Goal: Obtain resource: Obtain resource

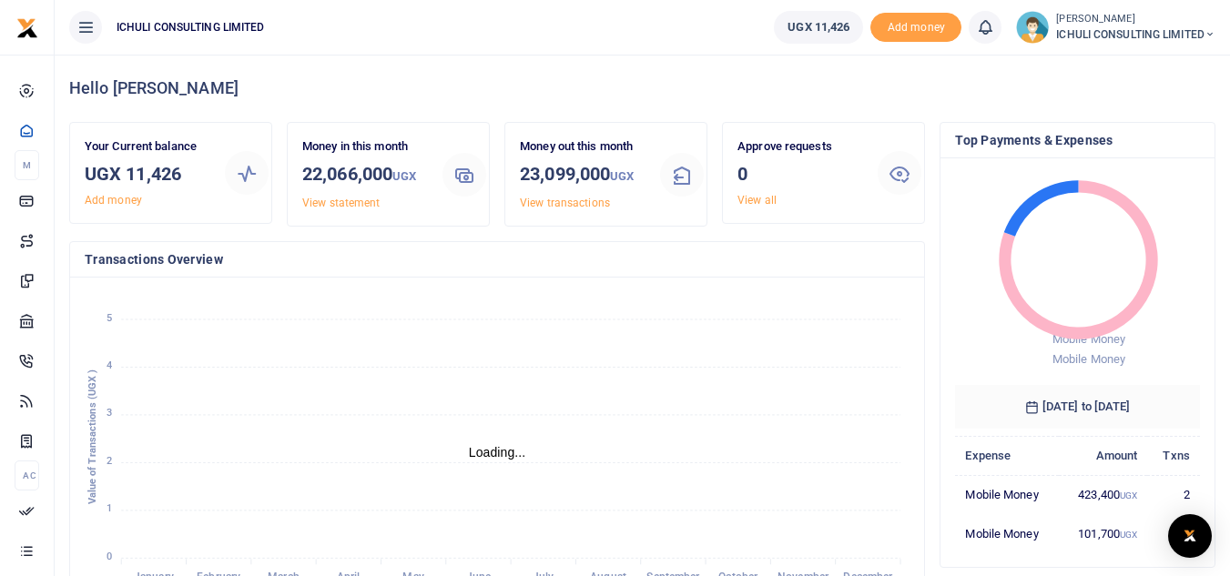
scroll to position [15, 15]
click at [931, 29] on span "Add money" at bounding box center [915, 28] width 91 height 30
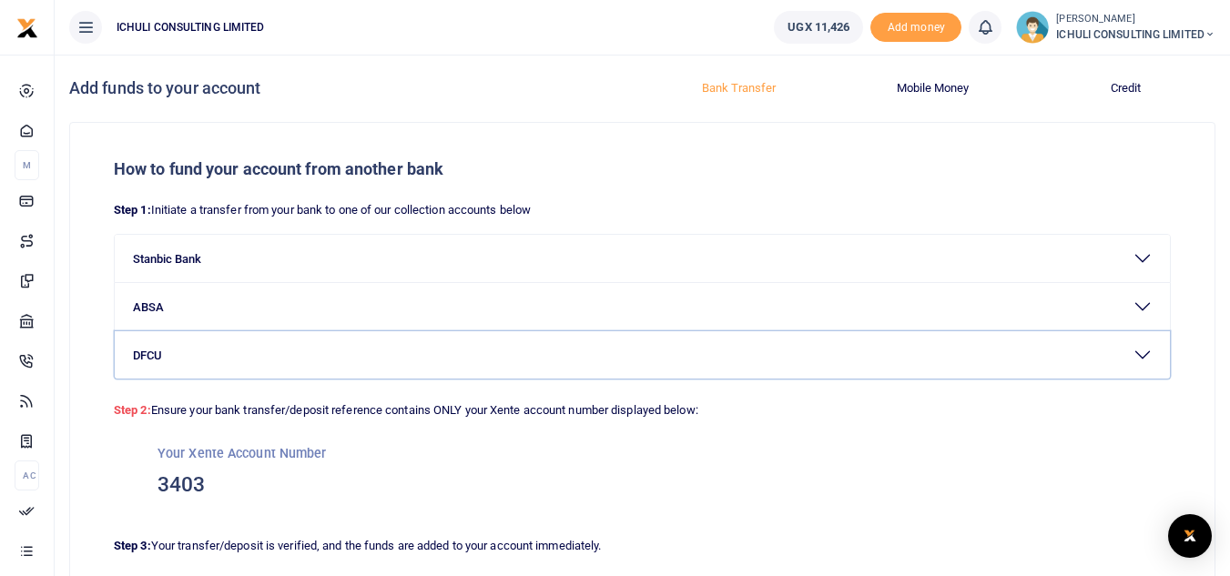
click at [1139, 359] on button "DFCU" at bounding box center [642, 354] width 1055 height 47
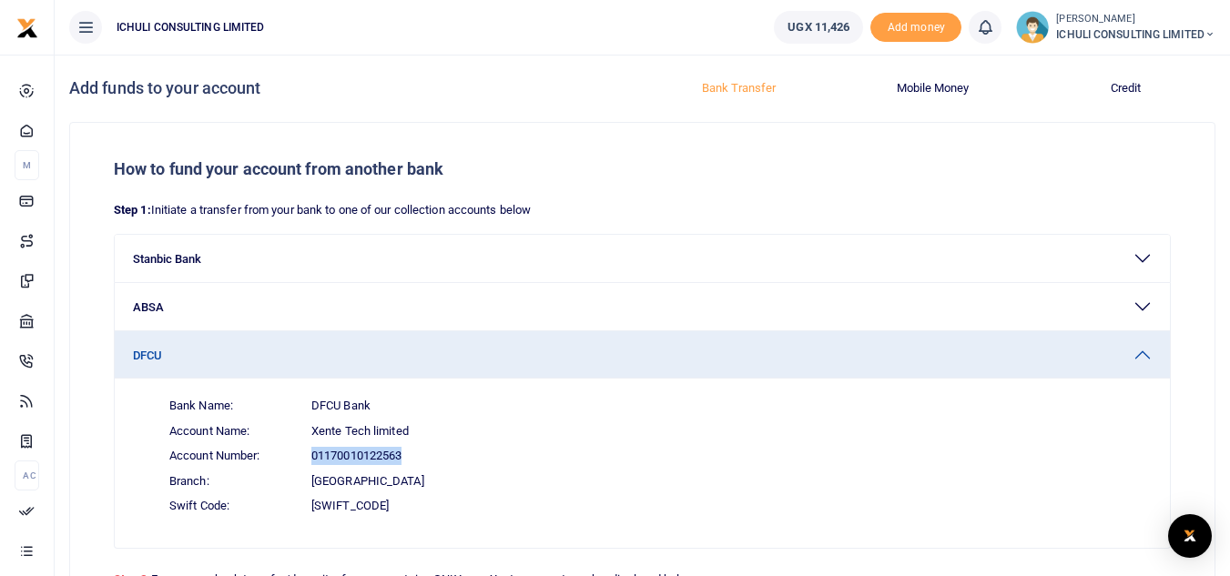
drag, startPoint x: 404, startPoint y: 454, endPoint x: 311, endPoint y: 460, distance: 93.0
click at [311, 460] on span "01170010122563" at bounding box center [356, 456] width 90 height 18
copy span "01170010122563"
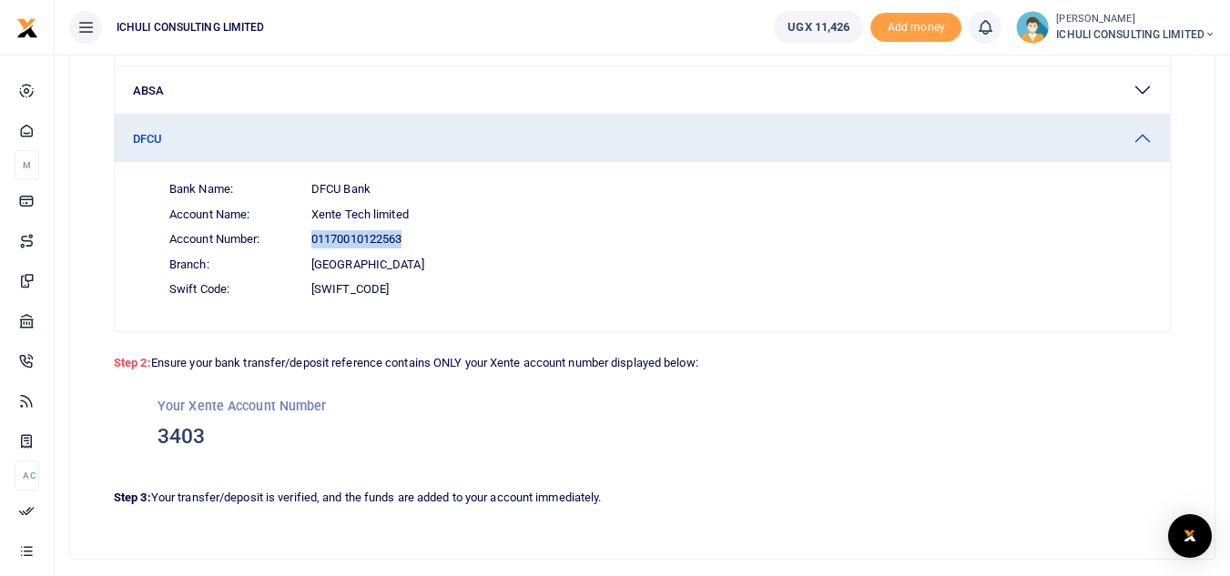
scroll to position [218, 0]
drag, startPoint x: 201, startPoint y: 432, endPoint x: 158, endPoint y: 434, distance: 42.8
click at [158, 434] on h3 "3403" at bounding box center [641, 434] width 969 height 27
copy h3 "3403"
